Goal: Information Seeking & Learning: Learn about a topic

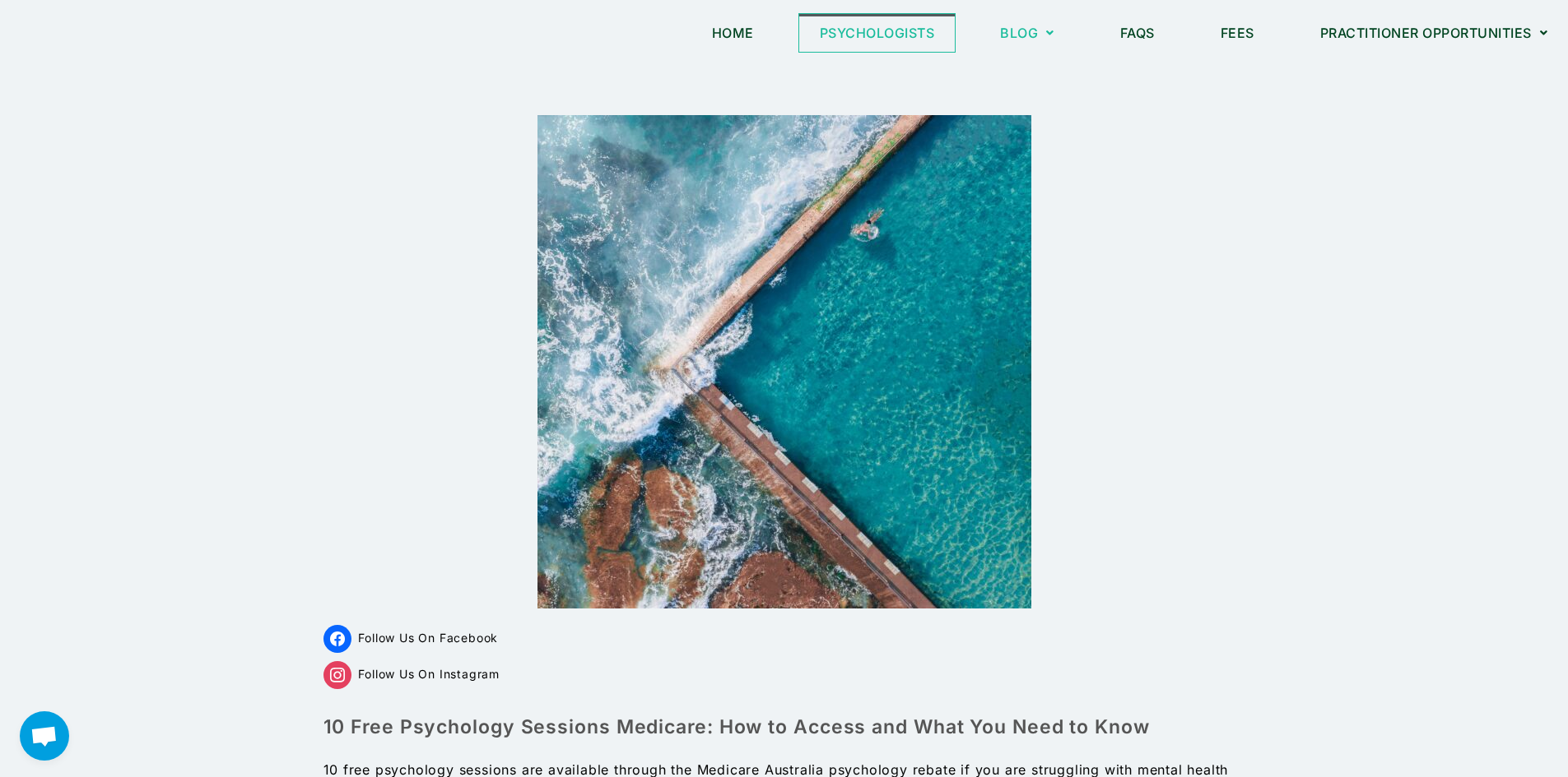
click at [838, 34] on link "Psychologists" at bounding box center [877, 32] width 156 height 38
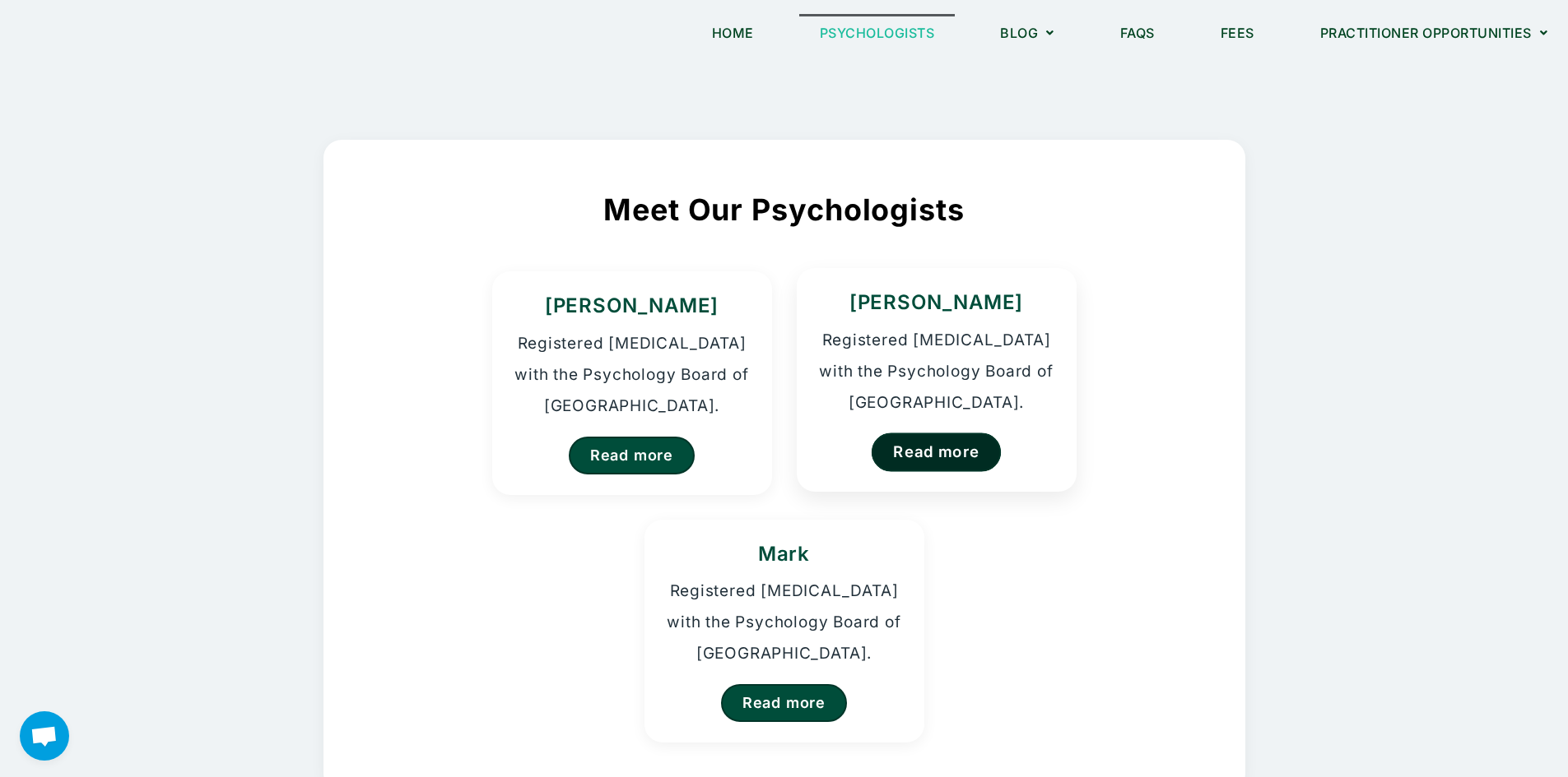
click at [922, 447] on link "Read more" at bounding box center [936, 453] width 130 height 39
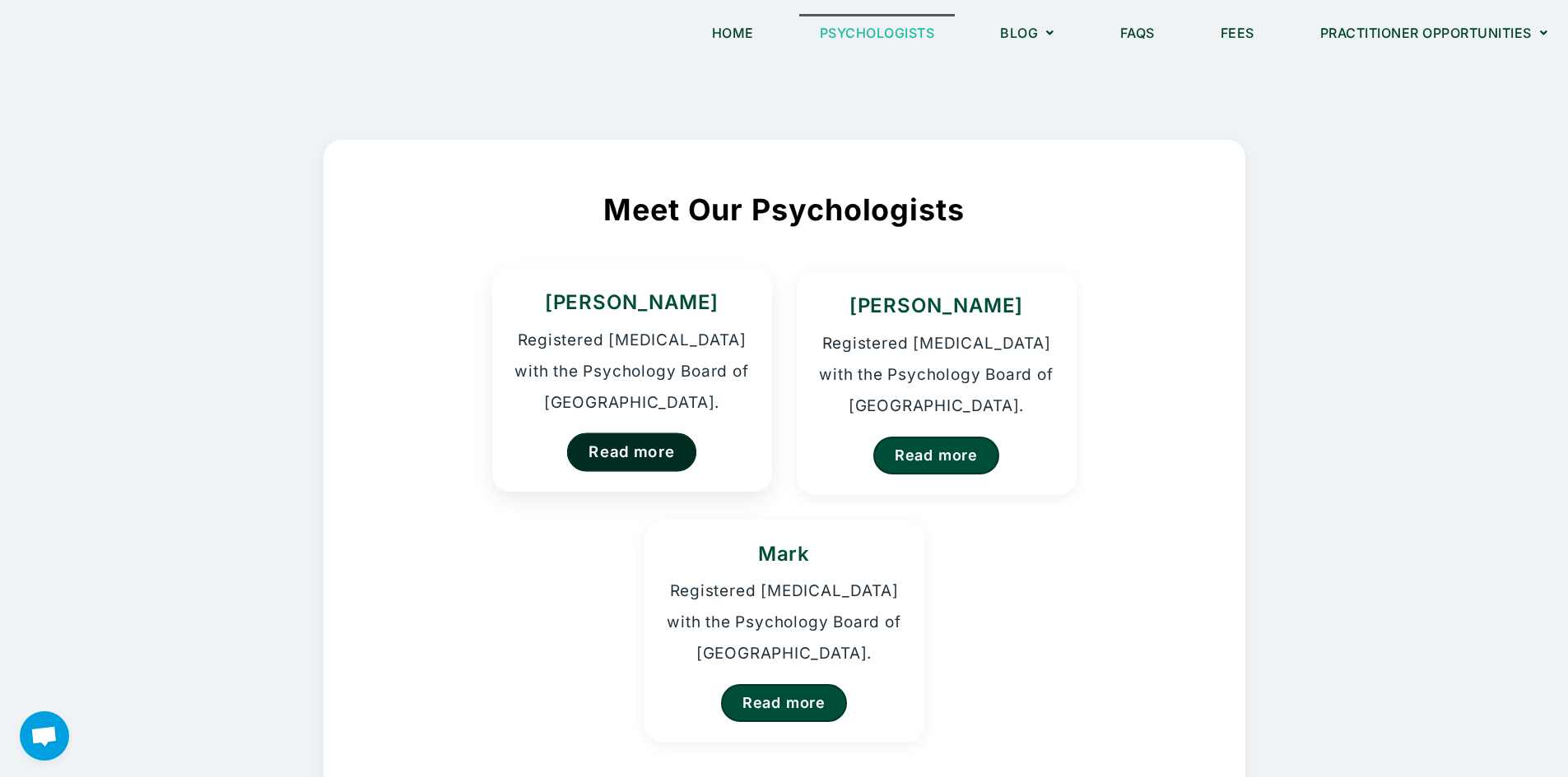
click at [649, 454] on link "Read more" at bounding box center [632, 453] width 130 height 39
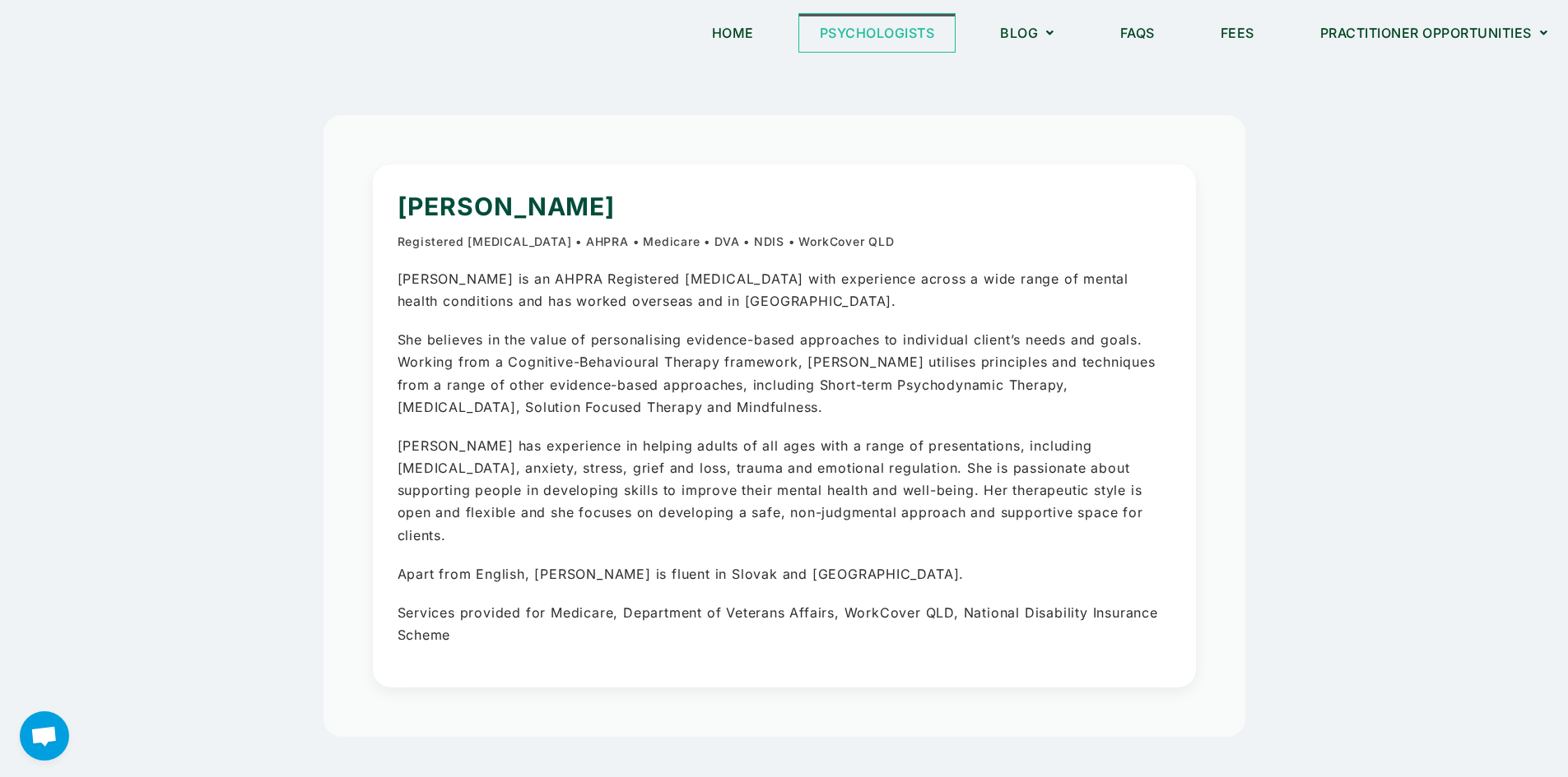
click at [871, 33] on link "Psychologists" at bounding box center [877, 32] width 156 height 38
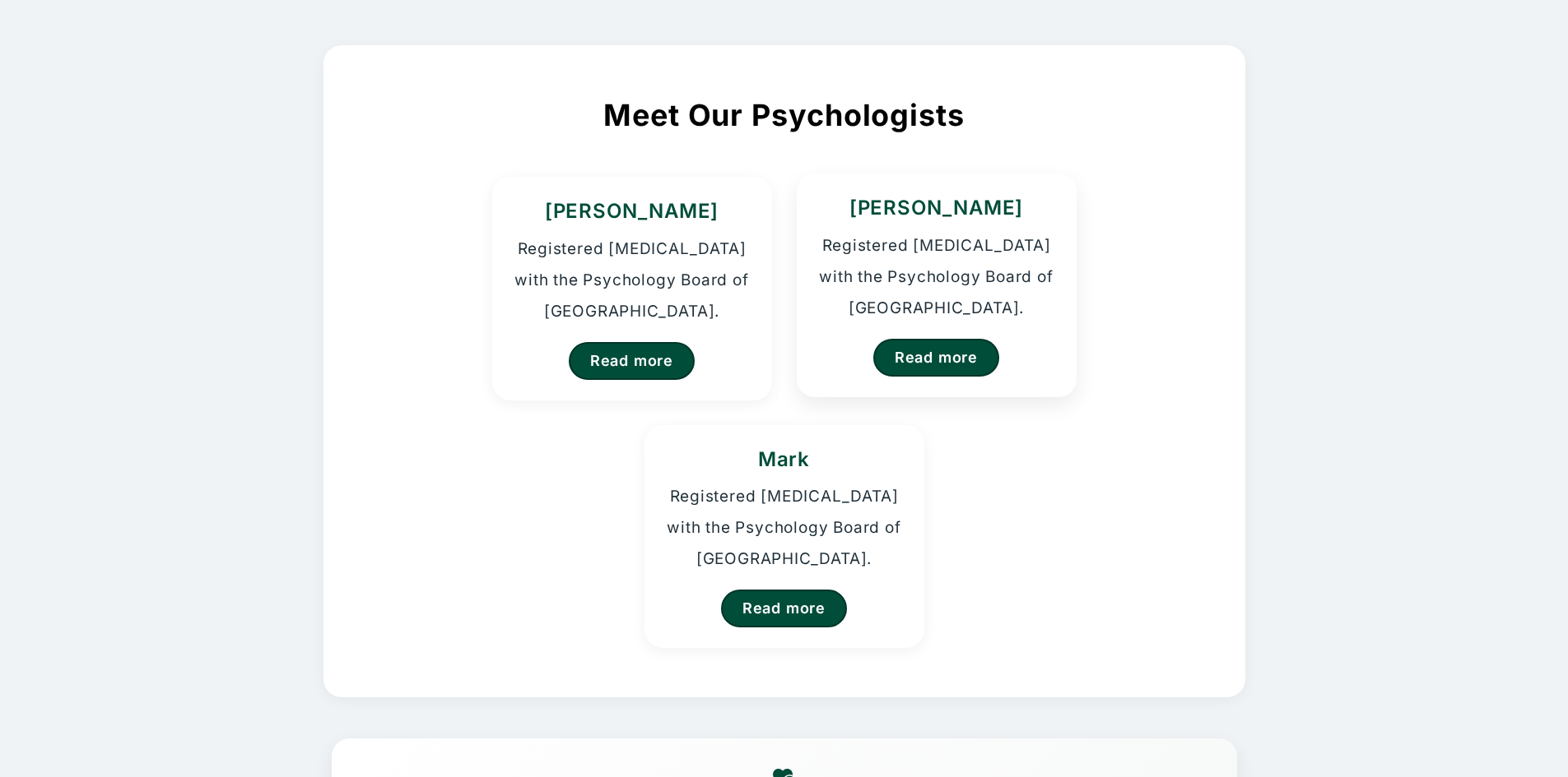
scroll to position [247, 0]
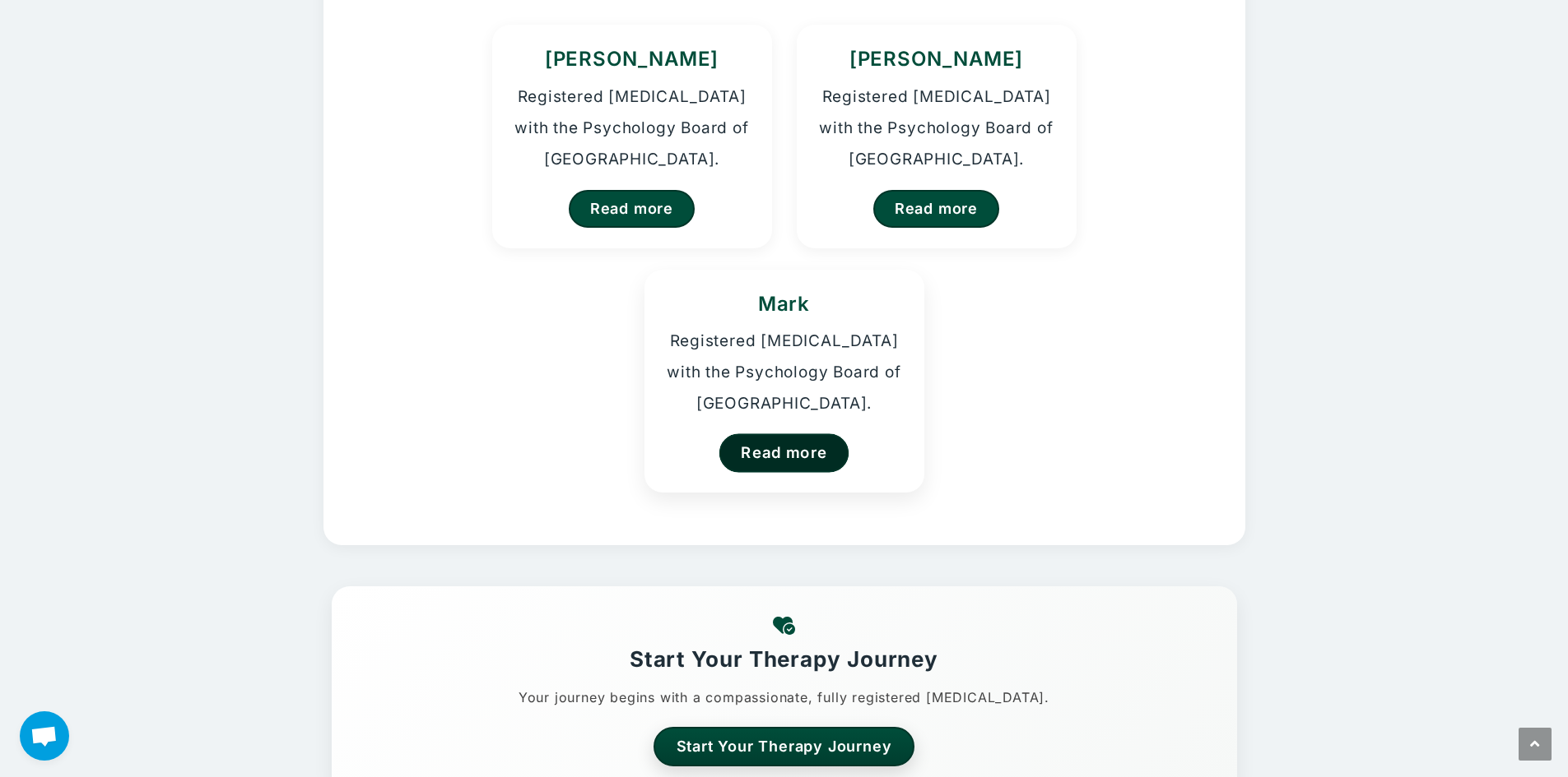
click at [781, 461] on link "Read more" at bounding box center [784, 453] width 130 height 39
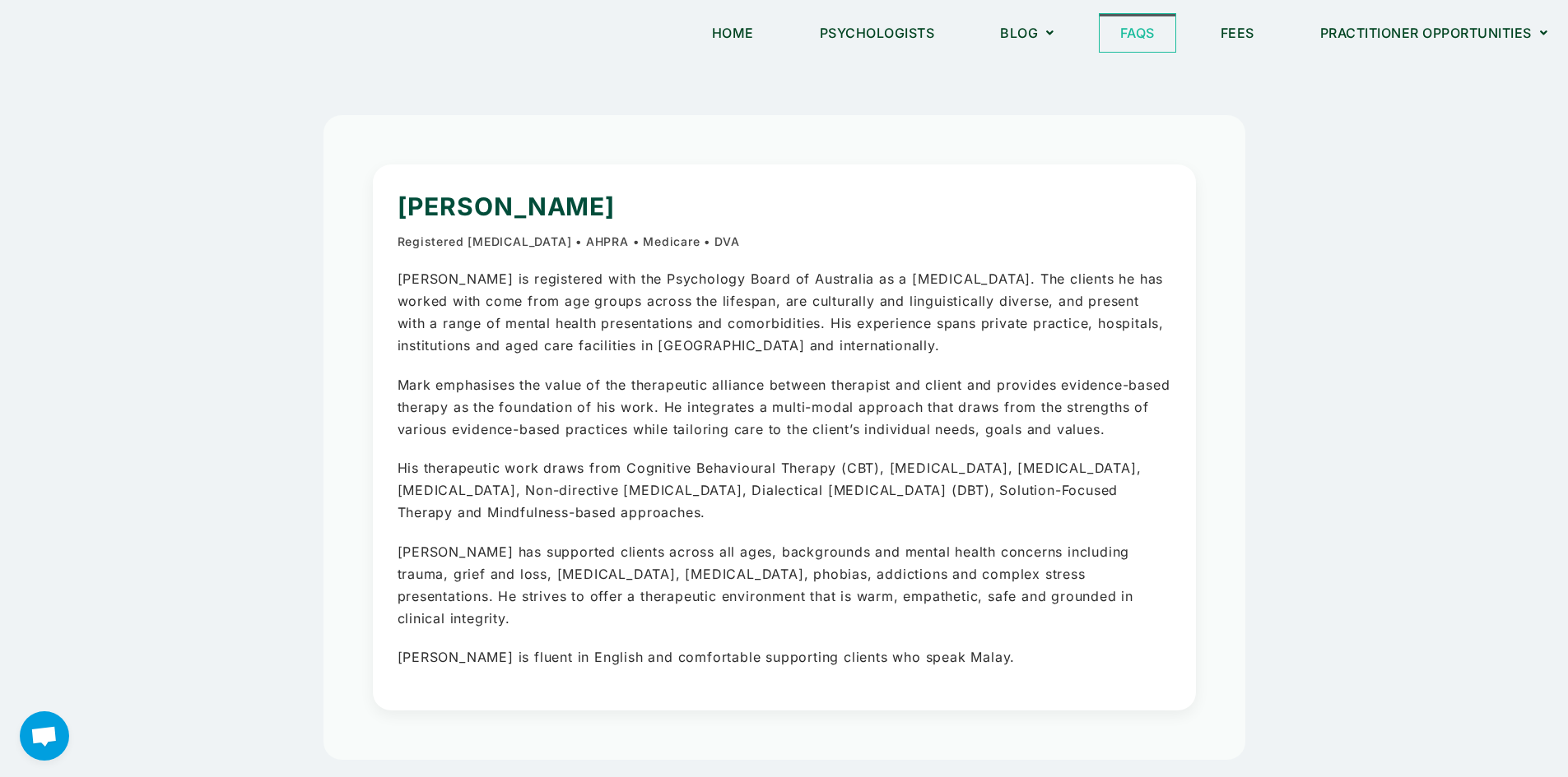
click at [1135, 36] on link "FAQs" at bounding box center [1137, 32] width 75 height 38
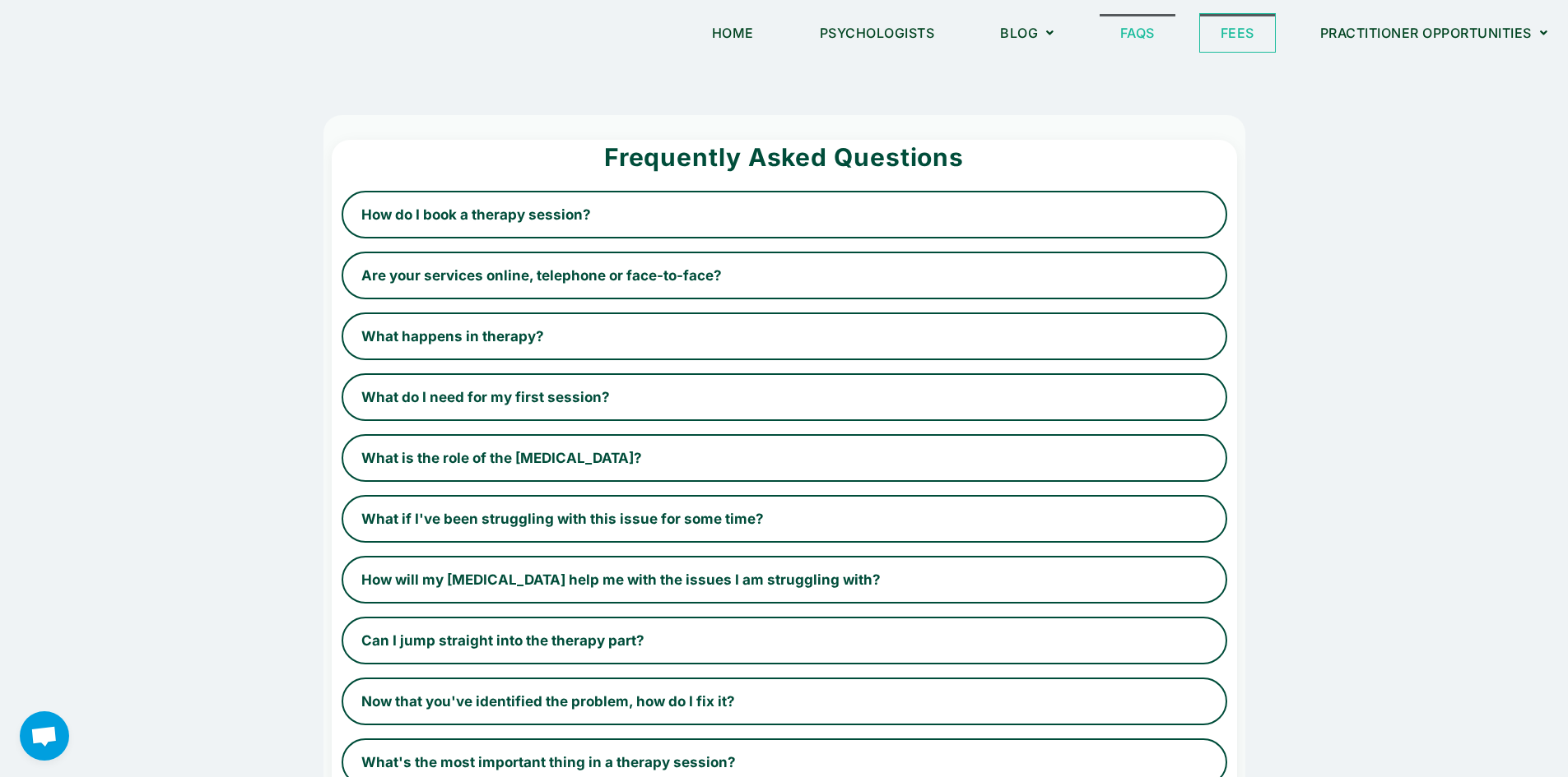
click at [1231, 31] on link "Fees" at bounding box center [1237, 32] width 75 height 38
